Goal: Task Accomplishment & Management: Use online tool/utility

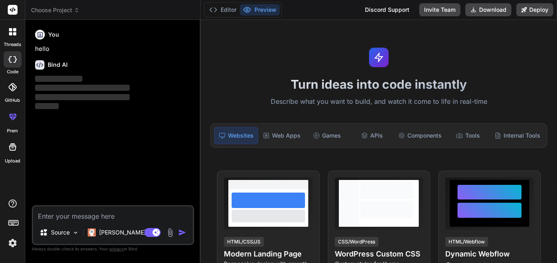
type textarea "x"
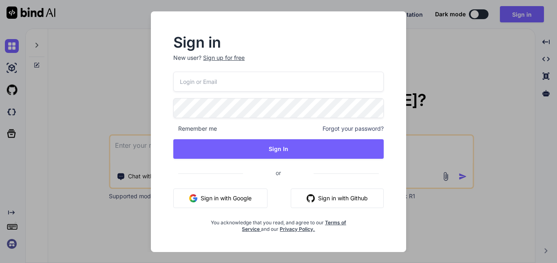
click at [221, 193] on button "Sign in with Google" at bounding box center [220, 199] width 94 height 20
click at [241, 73] on input "email" at bounding box center [278, 82] width 210 height 20
click at [225, 80] on input "email" at bounding box center [278, 82] width 210 height 20
click at [225, 55] on div "Sign up for free" at bounding box center [224, 58] width 42 height 8
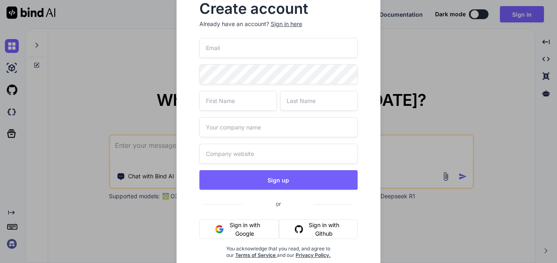
click at [229, 49] on input "email" at bounding box center [278, 48] width 159 height 20
type input "[EMAIL_ADDRESS][DOMAIN_NAME]"
type input "sasad"
click at [304, 100] on input "text" at bounding box center [318, 101] width 77 height 20
type input "asdad"
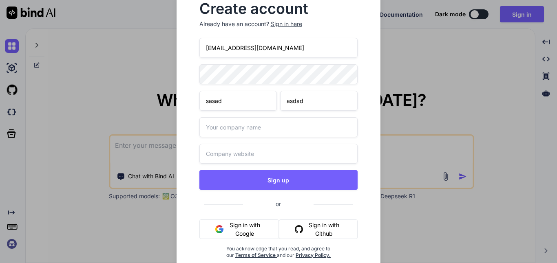
click at [236, 132] on input "text" at bounding box center [278, 127] width 159 height 20
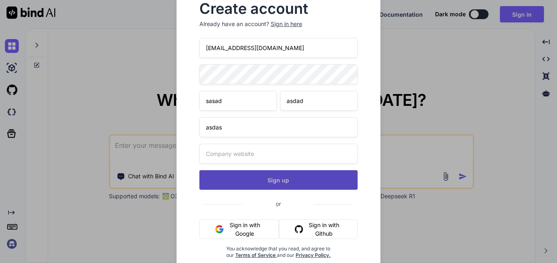
type input "asdas"
click at [245, 185] on button "Sign up" at bounding box center [278, 180] width 159 height 20
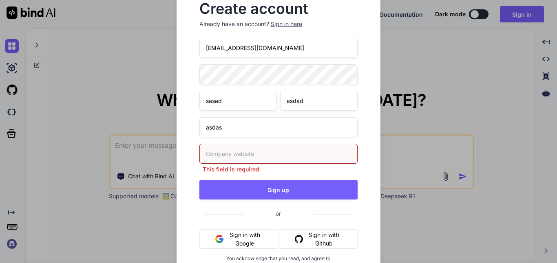
click at [235, 151] on input "text" at bounding box center [278, 154] width 159 height 20
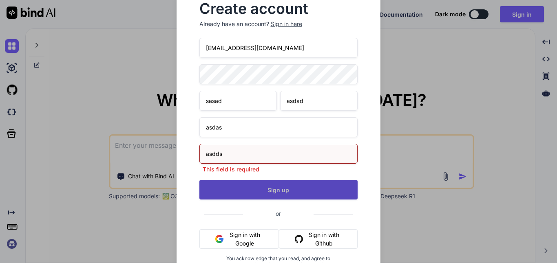
type input "asdds"
click at [247, 189] on button "Sign up" at bounding box center [278, 190] width 159 height 20
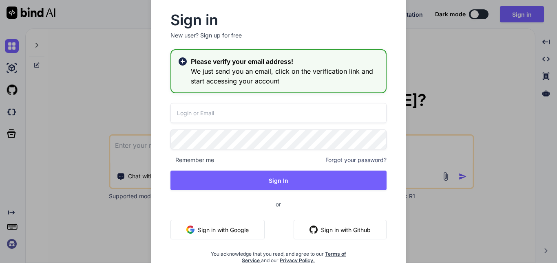
type input "[EMAIL_ADDRESS][DOMAIN_NAME]"
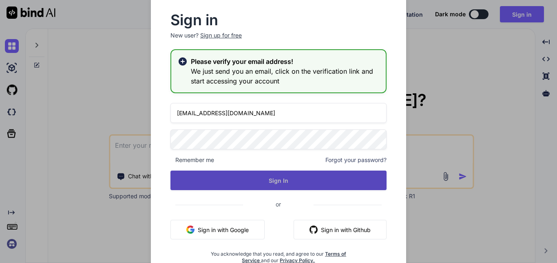
click at [244, 178] on button "Sign In" at bounding box center [278, 181] width 216 height 20
click at [274, 179] on button "Sign In" at bounding box center [278, 181] width 216 height 20
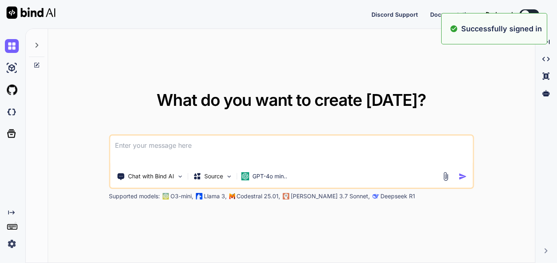
click at [163, 142] on div "What do you want to create [DATE]? Chat with Bind AI Source GPT-4o min.. Suppor…" at bounding box center [291, 146] width 532 height 235
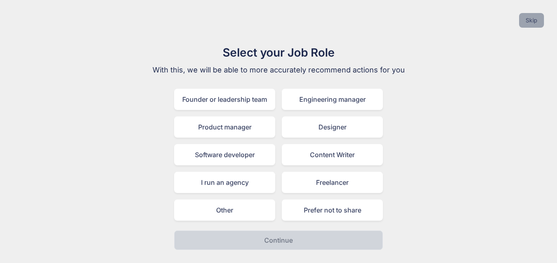
click at [528, 27] on button "Skip" at bounding box center [531, 20] width 25 height 15
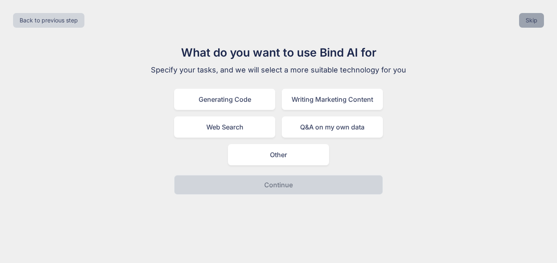
click at [528, 27] on button "Skip" at bounding box center [531, 20] width 25 height 15
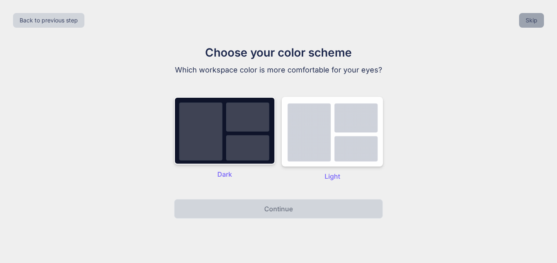
click at [528, 27] on button "Skip" at bounding box center [531, 20] width 25 height 15
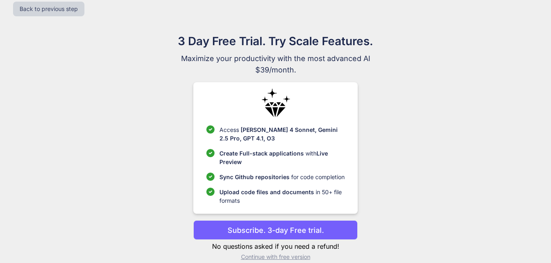
scroll to position [22, 0]
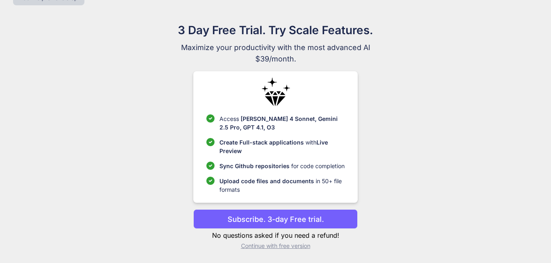
click at [266, 247] on p "Continue with free version" at bounding box center [275, 246] width 164 height 8
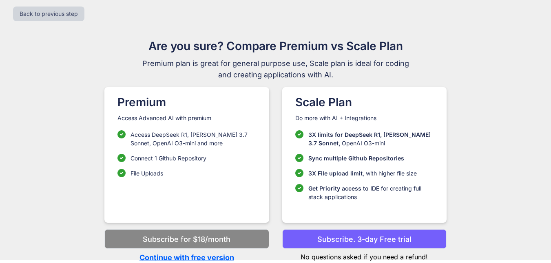
scroll to position [7, 0]
click at [221, 256] on p "Continue with free version" at bounding box center [186, 257] width 164 height 11
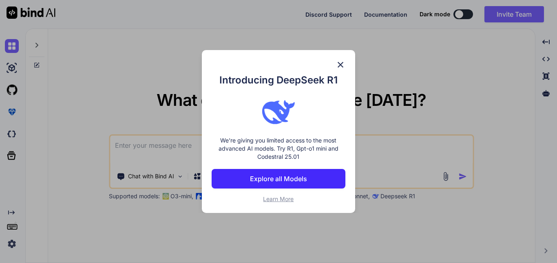
click at [342, 62] on img at bounding box center [341, 65] width 10 height 10
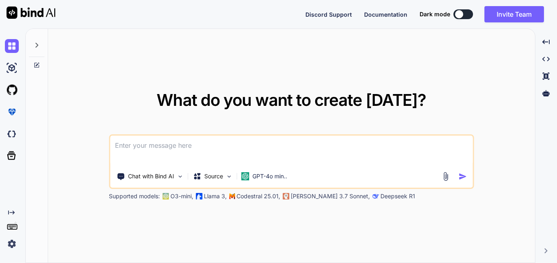
click at [197, 149] on textarea at bounding box center [291, 151] width 362 height 30
paste textarea "importUIKitimportFlutterimportFirebaseimportFirebaseMessagingimportflutter_loca…"
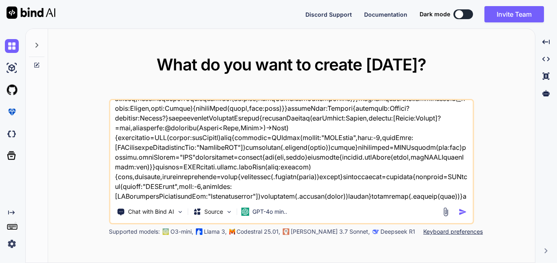
scroll to position [1253, 0]
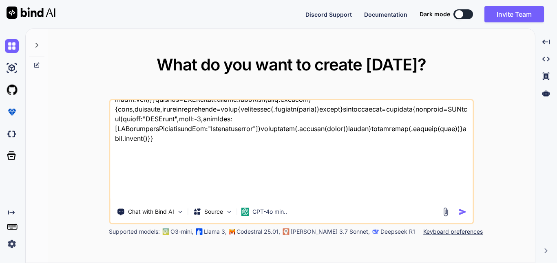
type textarea "importUIKitimportFlutterimportFirebaseimportFirebaseMessagingimportflutter_loca…"
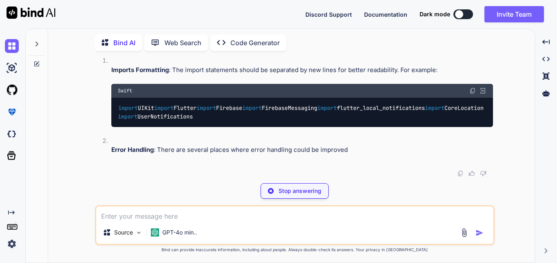
scroll to position [754, 0]
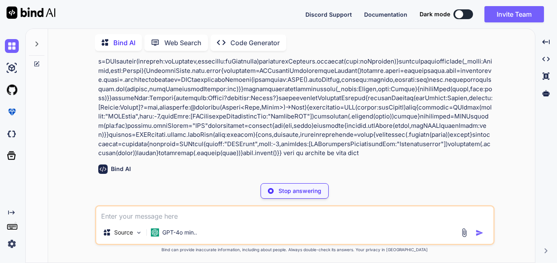
click at [345, 179] on p "The provided code is a Swift implementation for an iOS application that integra…" at bounding box center [295, 193] width 395 height 28
click at [155, 179] on p "The provided code is a Swift implementation for an iOS application that integra…" at bounding box center [295, 193] width 395 height 28
click at [238, 179] on p "The provided code is a Swift implementation for an iOS application that integra…" at bounding box center [295, 193] width 395 height 28
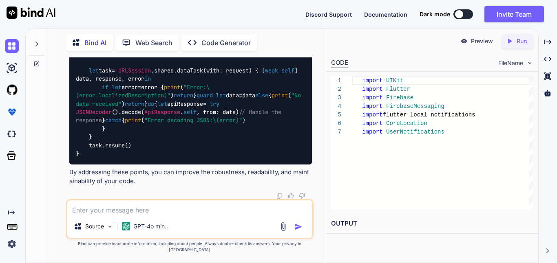
scroll to position [2337, 0]
click at [344, 225] on h2 "OUTPUT" at bounding box center [432, 223] width 212 height 19
click at [105, 215] on textarea at bounding box center [189, 208] width 245 height 15
type textarea "give me full new code"
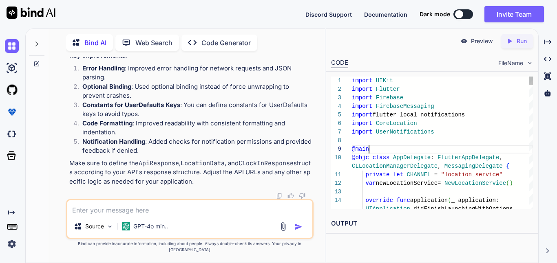
scroll to position [68, 0]
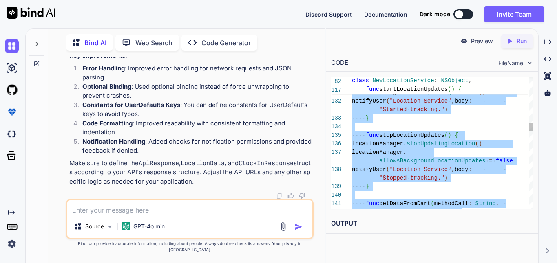
type textarea "import UIKit import Flutter import Firebase import FirebaseMessaging import flu…"
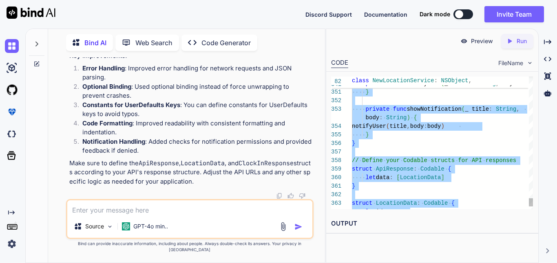
scroll to position [0, 0]
